Goal: Task Accomplishment & Management: Manage account settings

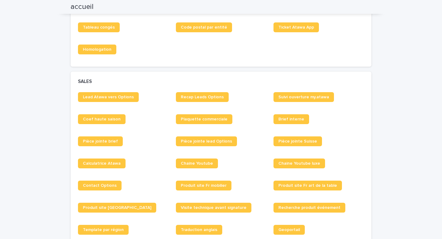
scroll to position [422, 0]
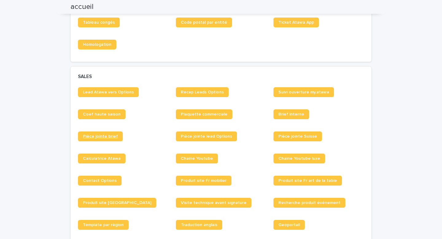
click at [104, 140] on link "Pièce jointe brief" at bounding box center [100, 136] width 45 height 10
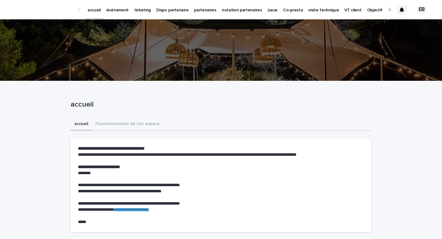
click at [118, 10] on p "événement" at bounding box center [117, 6] width 22 height 13
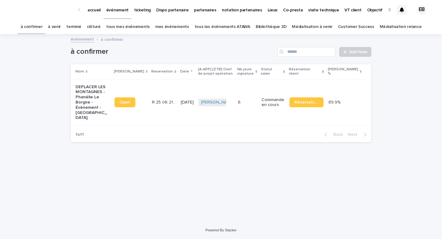
click at [234, 29] on link "tous les événements ATAWA" at bounding box center [223, 27] width 56 height 14
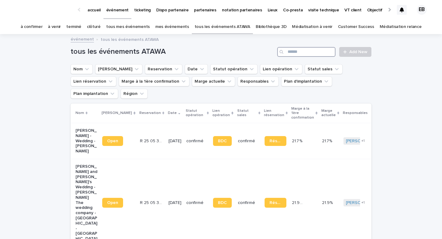
click at [305, 54] on input "Search" at bounding box center [306, 52] width 58 height 10
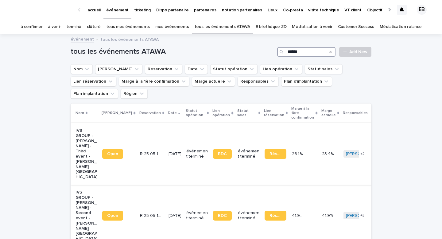
type input "******"
click at [116, 123] on td "Open" at bounding box center [118, 154] width 37 height 62
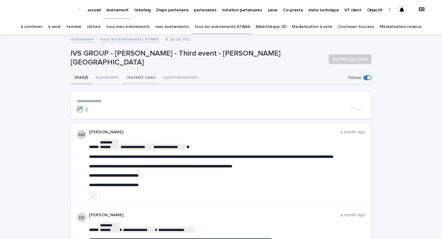
click at [131, 81] on button "checklist sales" at bounding box center [141, 78] width 37 height 13
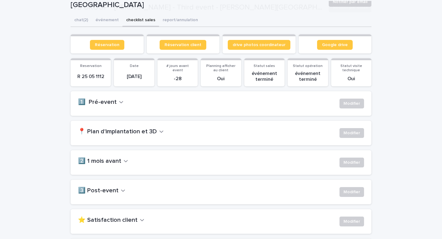
scroll to position [135, 0]
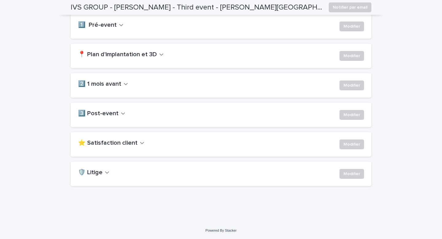
click at [121, 143] on h2 "⭐ Satisfaction client" at bounding box center [108, 142] width 60 height 7
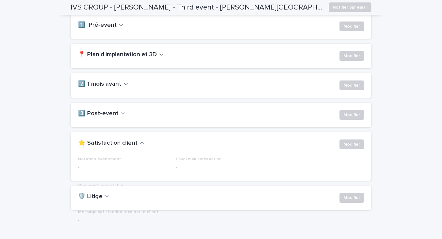
scroll to position [174, 0]
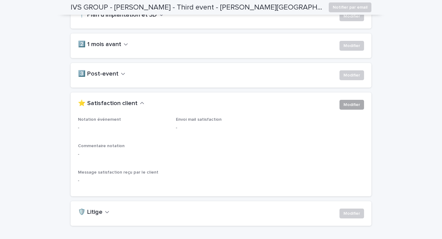
click at [360, 104] on button "Modifier" at bounding box center [352, 105] width 25 height 10
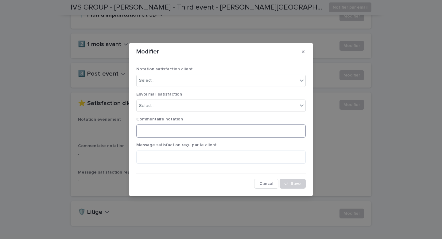
click at [180, 132] on textarea at bounding box center [221, 130] width 170 height 13
click at [203, 138] on div "**********" at bounding box center [221, 130] width 170 height 26
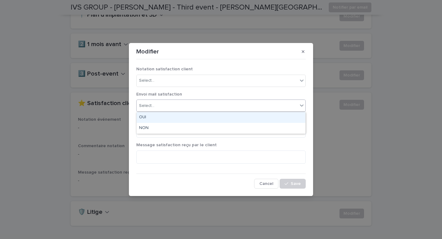
click at [200, 109] on div "Select..." at bounding box center [217, 106] width 161 height 10
click at [195, 119] on div "OUI" at bounding box center [221, 117] width 169 height 11
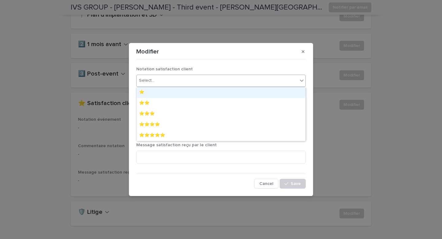
click at [168, 83] on div "Select..." at bounding box center [217, 81] width 161 height 10
click at [171, 77] on div "Select..." at bounding box center [217, 81] width 161 height 10
click at [179, 67] on p "Notation satisfaction client" at bounding box center [221, 69] width 170 height 5
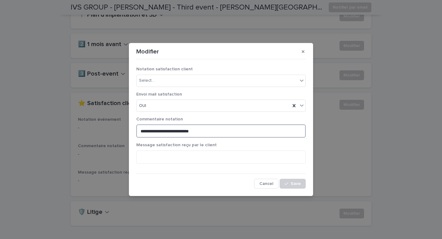
click at [204, 133] on textarea "**********" at bounding box center [221, 130] width 170 height 13
type textarea "**********"
click at [301, 190] on div "**********" at bounding box center [221, 125] width 173 height 130
click at [297, 186] on button "Save" at bounding box center [293, 184] width 26 height 10
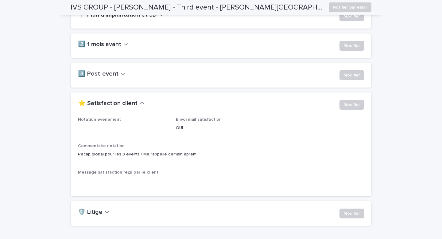
scroll to position [0, 0]
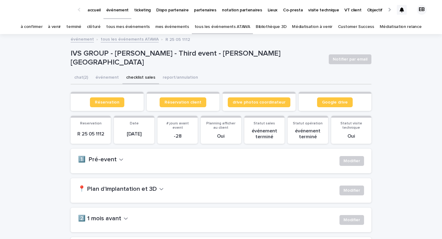
click at [243, 29] on link "tous les événements ATAWA" at bounding box center [223, 27] width 56 height 14
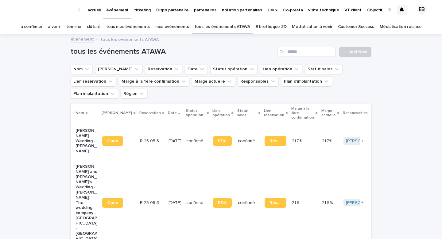
click at [287, 55] on div "Search" at bounding box center [282, 52] width 10 height 10
click at [290, 52] on input "Search" at bounding box center [306, 52] width 58 height 10
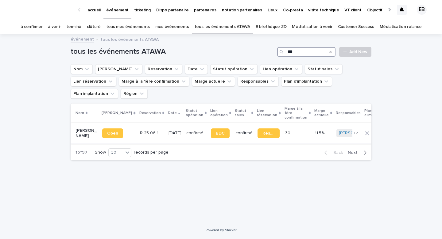
type input "***"
click at [146, 123] on td "R 25 06 1084 R 25 06 1084" at bounding box center [152, 133] width 29 height 21
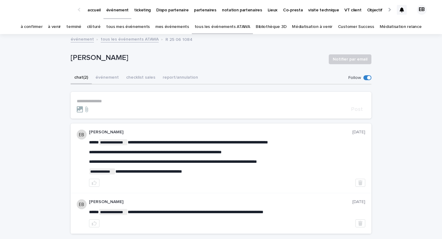
click at [129, 100] on p "**********" at bounding box center [221, 101] width 289 height 5
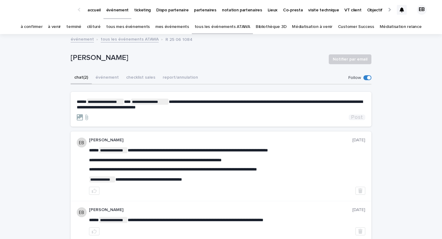
click at [358, 116] on span "Post" at bounding box center [357, 118] width 12 height 6
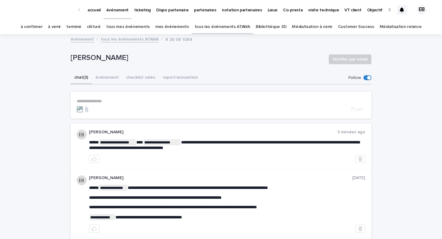
click at [241, 33] on link "tous les événements ATAWA" at bounding box center [223, 27] width 56 height 14
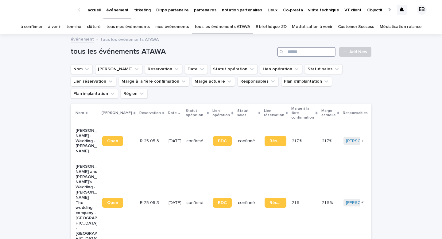
click at [296, 49] on input "Search" at bounding box center [306, 52] width 58 height 10
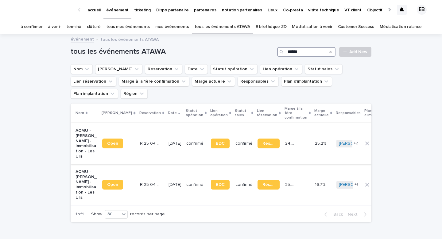
type input "******"
click at [169, 182] on p "[DATE]" at bounding box center [175, 184] width 13 height 5
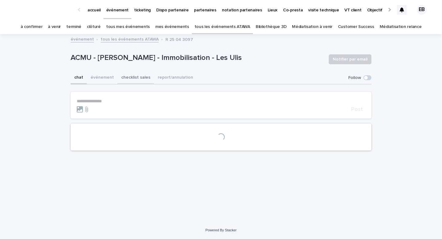
click at [108, 77] on button "événement" at bounding box center [102, 78] width 31 height 13
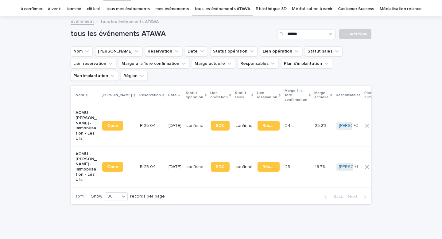
scroll to position [20, 0]
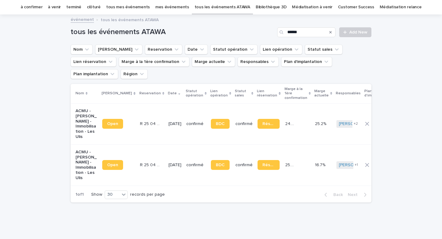
click at [145, 119] on div "R 25 04 3097 R 25 04 3097" at bounding box center [152, 124] width 24 height 10
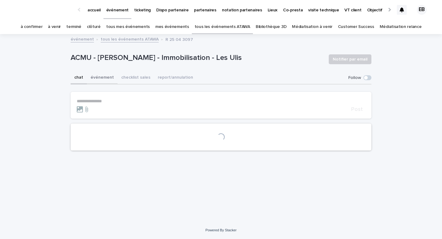
click at [106, 74] on button "événement" at bounding box center [102, 78] width 31 height 13
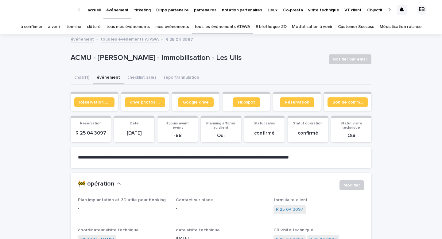
click at [343, 104] on span "Bon de commande" at bounding box center [348, 102] width 30 height 4
click at [224, 28] on link "tous les événements ATAWA" at bounding box center [223, 27] width 56 height 14
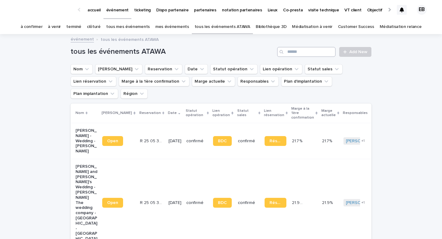
click at [296, 51] on input "Search" at bounding box center [306, 52] width 58 height 10
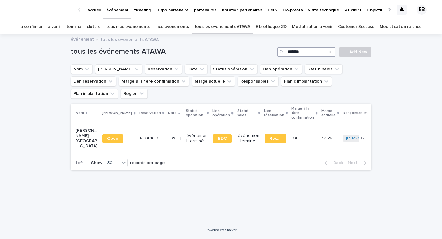
type input "*******"
click at [147, 123] on td "R 24 10 3446 R 24 10 3446" at bounding box center [152, 138] width 29 height 31
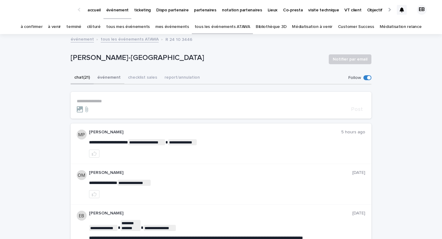
click at [108, 81] on button "événement" at bounding box center [109, 78] width 31 height 13
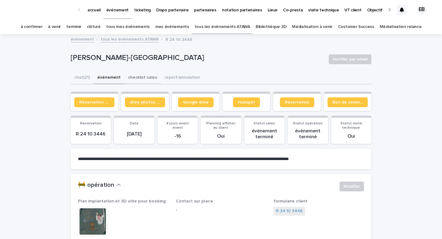
click at [137, 78] on button "checklist sales" at bounding box center [142, 78] width 37 height 13
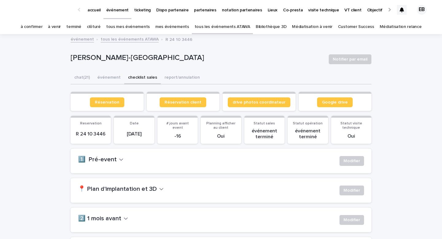
scroll to position [121, 0]
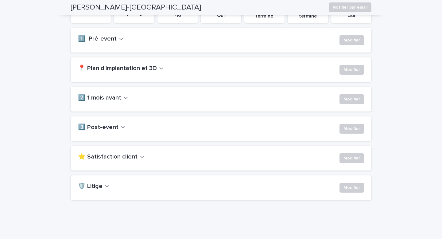
click at [127, 159] on h2 "⭐ Satisfaction client" at bounding box center [108, 156] width 60 height 7
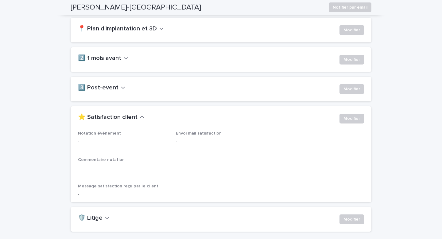
scroll to position [160, 0]
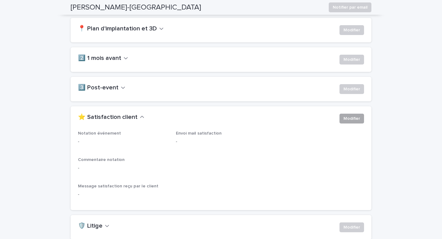
click at [351, 121] on span "Modifier" at bounding box center [352, 119] width 17 height 6
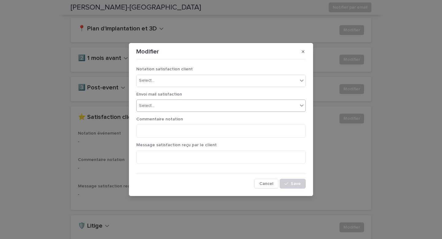
click at [202, 106] on div "Select..." at bounding box center [217, 106] width 161 height 10
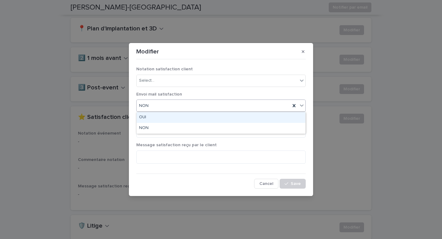
click at [199, 112] on div "NON" at bounding box center [221, 106] width 170 height 12
click at [199, 118] on div "OUI" at bounding box center [221, 117] width 169 height 11
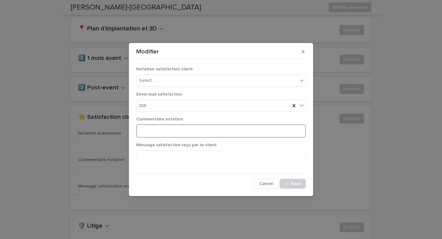
click at [199, 130] on textarea at bounding box center [221, 130] width 170 height 13
type textarea "**********"
click at [288, 183] on icon "button" at bounding box center [287, 184] width 4 height 4
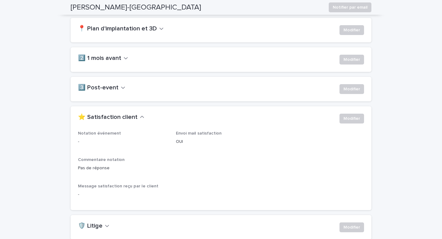
click at [138, 114] on button "⭐ Satisfaction client" at bounding box center [111, 117] width 66 height 7
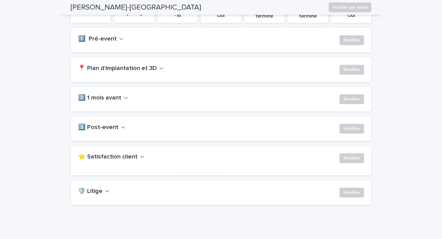
scroll to position [121, 0]
